Goal: Entertainment & Leisure: Consume media (video, audio)

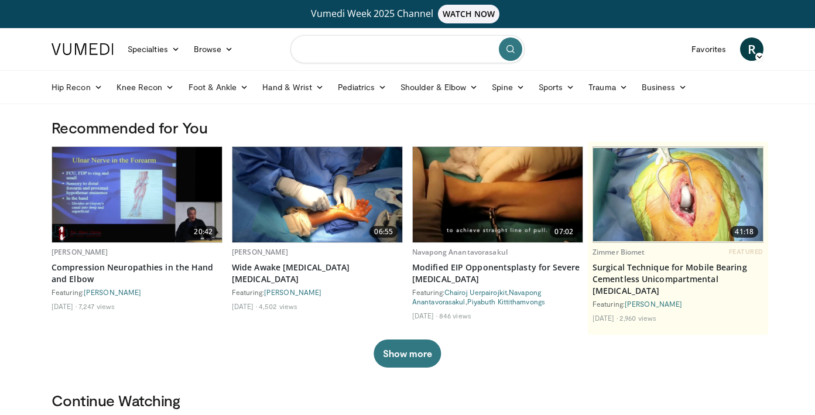
click at [425, 49] on input "Search topics, interventions" at bounding box center [408, 49] width 234 height 28
type input "**********"
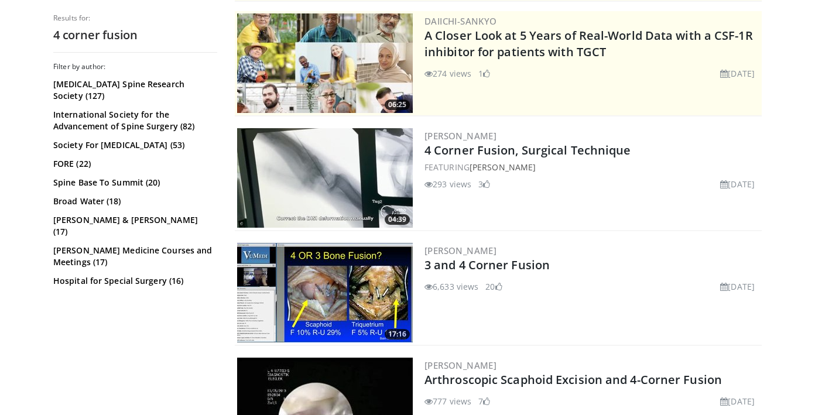
scroll to position [252, 0]
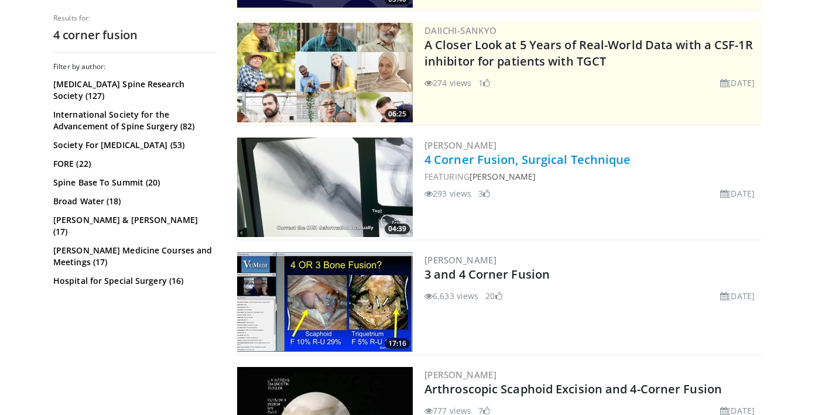
click at [504, 164] on link "4 Corner Fusion, Surgical Technique" at bounding box center [528, 160] width 207 height 16
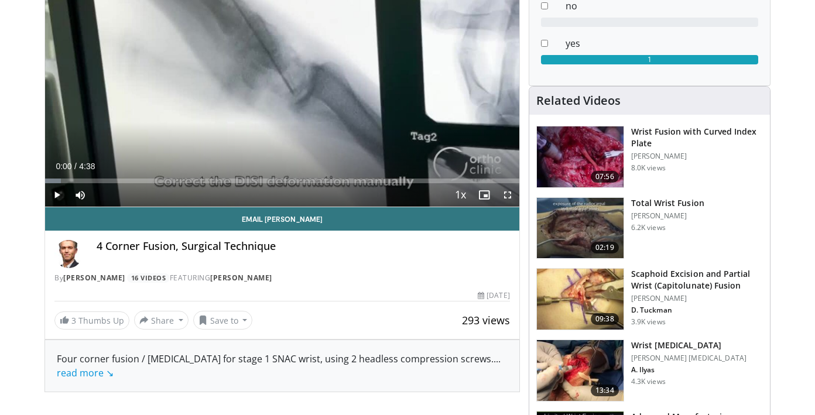
scroll to position [160, 0]
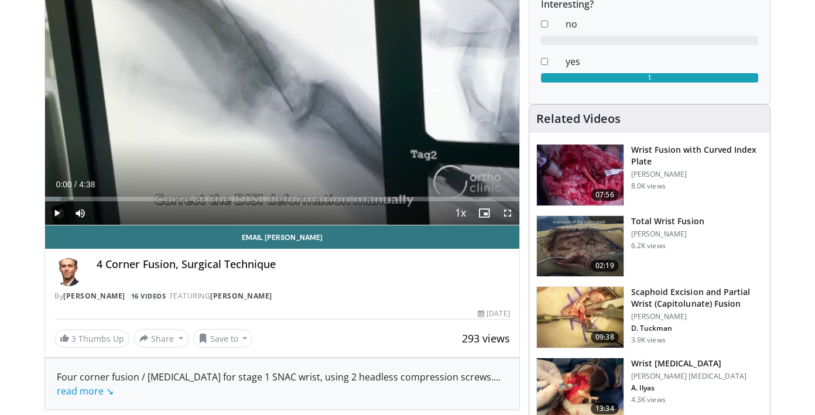
click at [159, 316] on div "293 views [DATE]" at bounding box center [282, 314] width 456 height 11
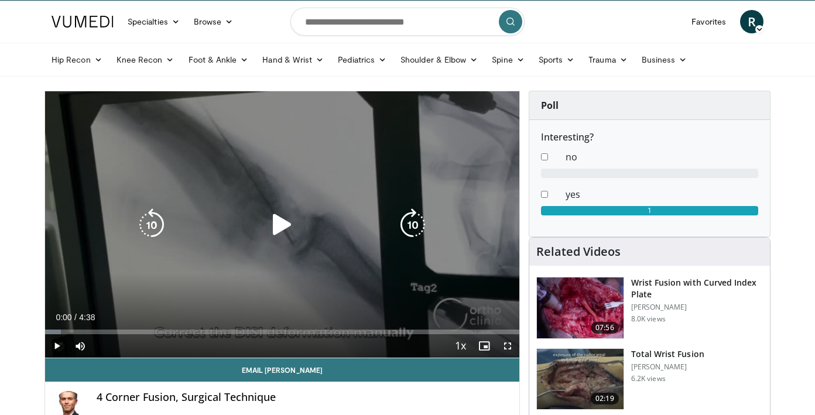
scroll to position [23, 0]
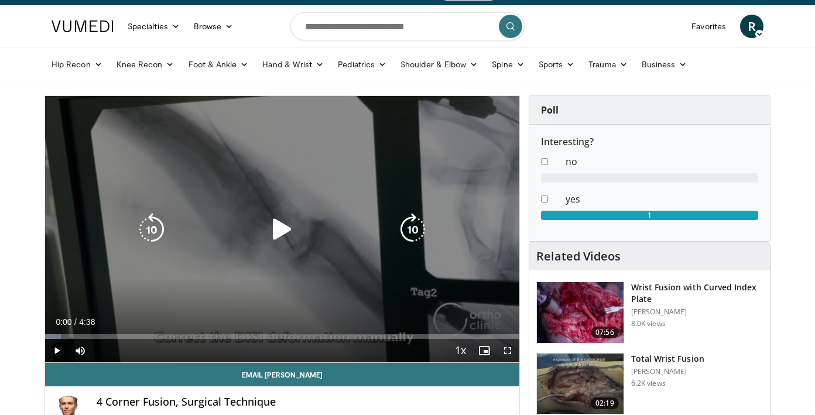
click at [267, 217] on icon "Video Player" at bounding box center [282, 229] width 33 height 33
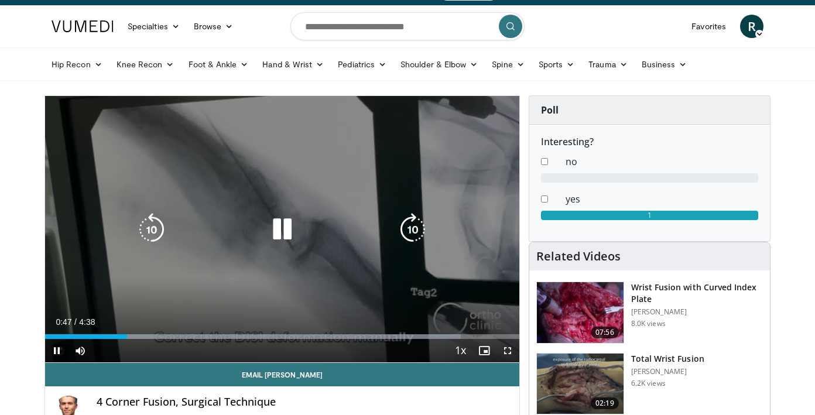
click at [152, 227] on icon "Video Player" at bounding box center [151, 229] width 33 height 33
click at [150, 231] on icon "Video Player" at bounding box center [151, 229] width 33 height 33
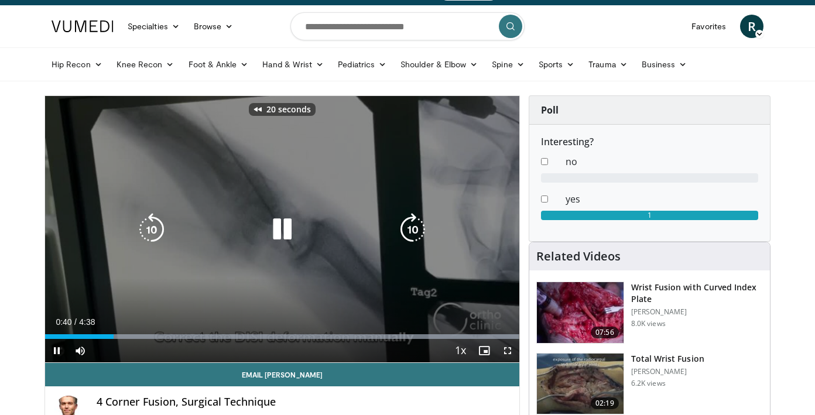
click at [150, 231] on icon "Video Player" at bounding box center [151, 229] width 33 height 33
click at [289, 230] on icon "Video Player" at bounding box center [282, 229] width 33 height 33
